Goal: Task Accomplishment & Management: Complete application form

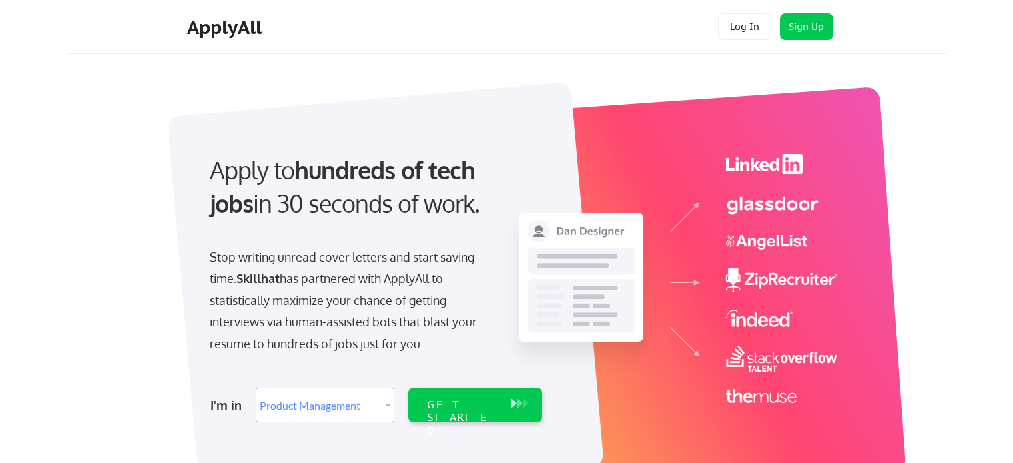
select select ""product""
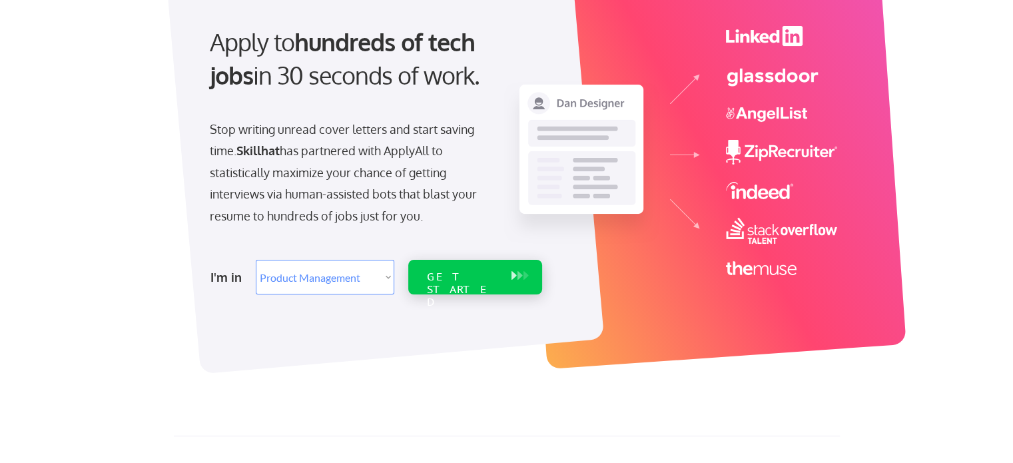
scroll to position [133, 0]
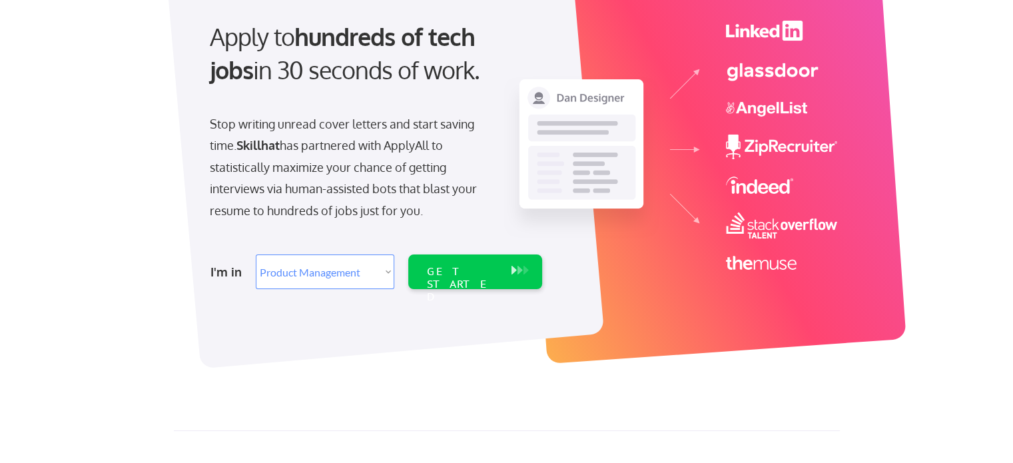
click at [376, 277] on select "Select Role Web/Front-End Development Product Management UX/UI/Product Design P…" at bounding box center [325, 271] width 139 height 35
select select ""it_security""
click at [256, 254] on select "Select Role Web/Front-End Development Product Management UX/UI/Product Design P…" at bounding box center [325, 271] width 139 height 35
select select ""it_security""
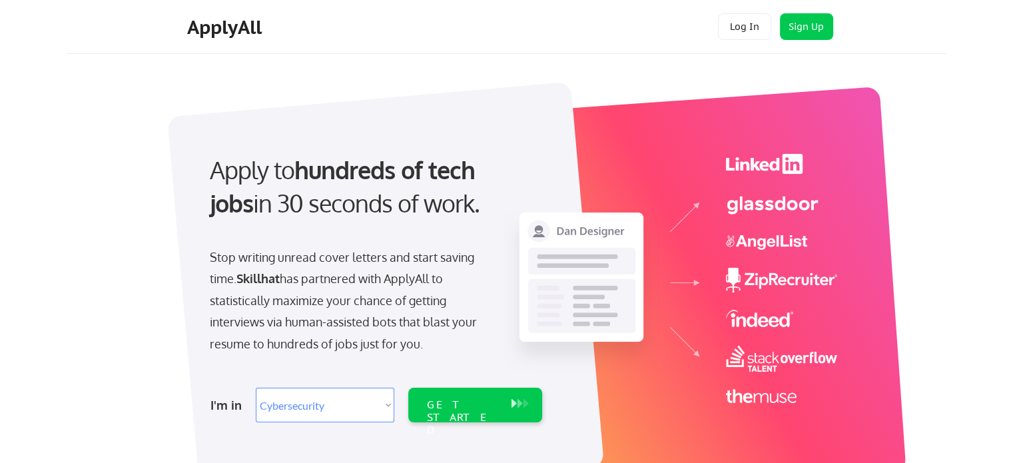
scroll to position [67, 0]
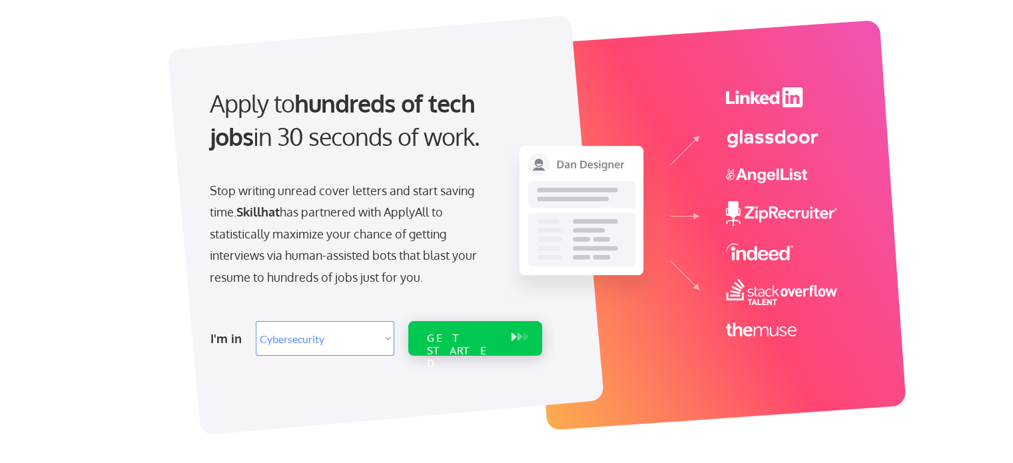
click at [483, 330] on div "GET STARTED" at bounding box center [462, 338] width 85 height 35
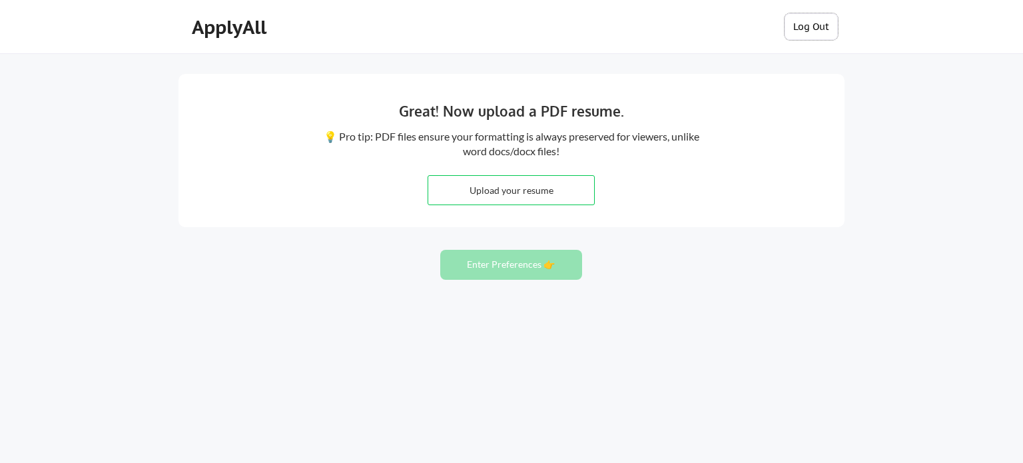
click at [804, 31] on button "Log Out" at bounding box center [811, 26] width 53 height 27
